Goal: Communication & Community: Participate in discussion

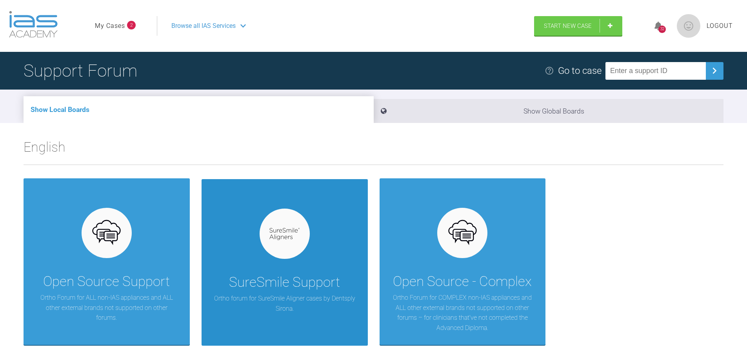
click at [335, 270] on div "SureSmile Support Ortho forum for SureSmile Aligner cases by Dentsply Sirona." at bounding box center [285, 262] width 166 height 166
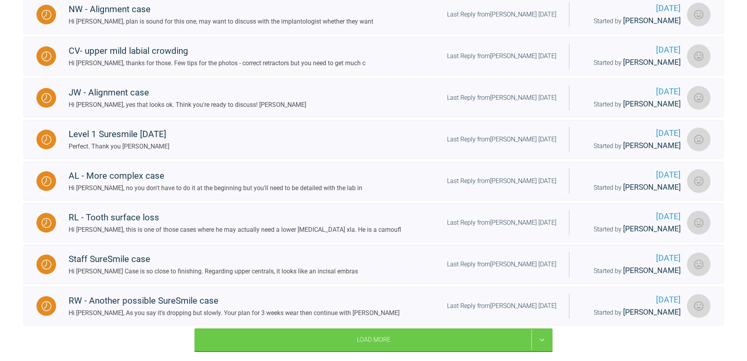
scroll to position [432, 0]
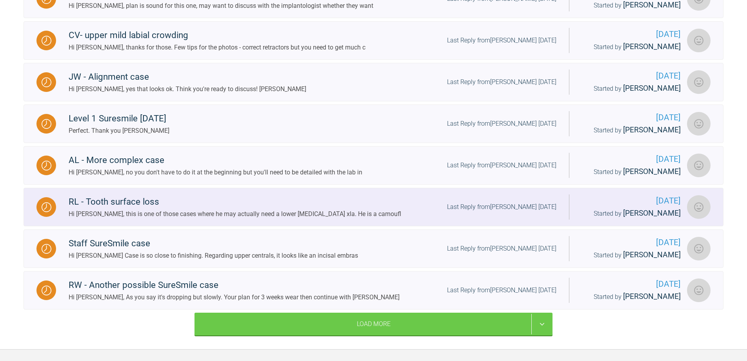
click at [192, 212] on div "Hi [PERSON_NAME], this is one of those cases where he may actually need a lower…" at bounding box center [235, 214] width 333 height 10
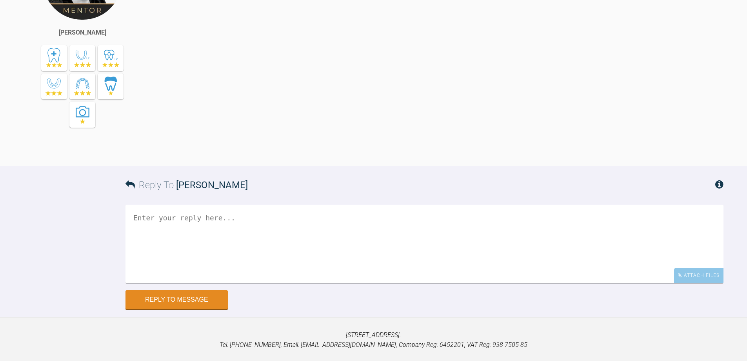
scroll to position [549, 0]
